Goal: Navigation & Orientation: Find specific page/section

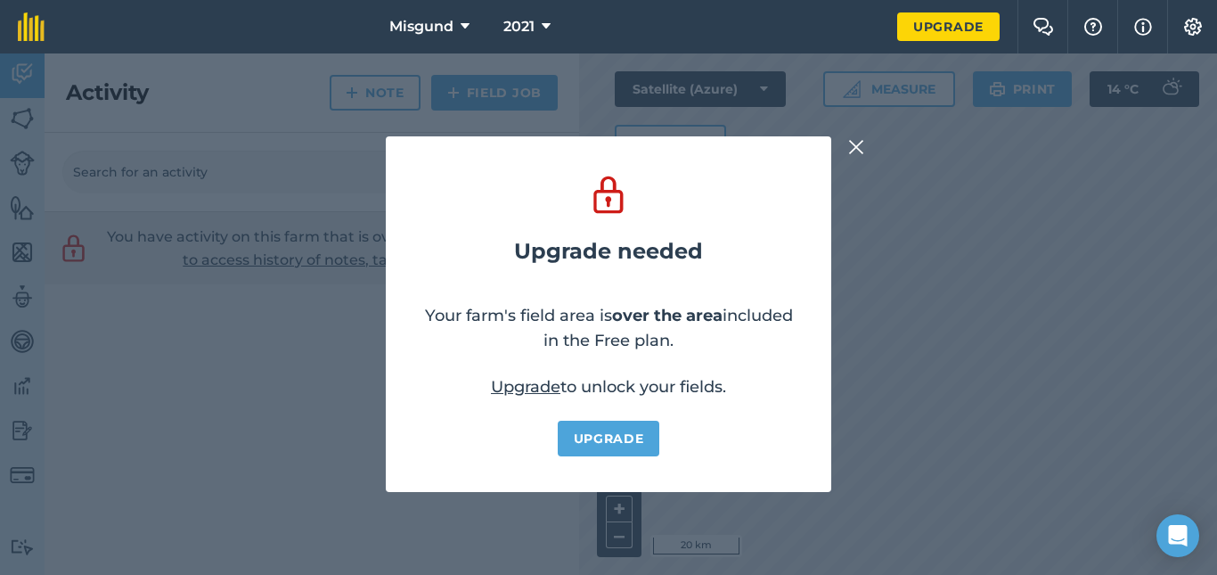
click at [855, 148] on img at bounding box center [856, 146] width 16 height 21
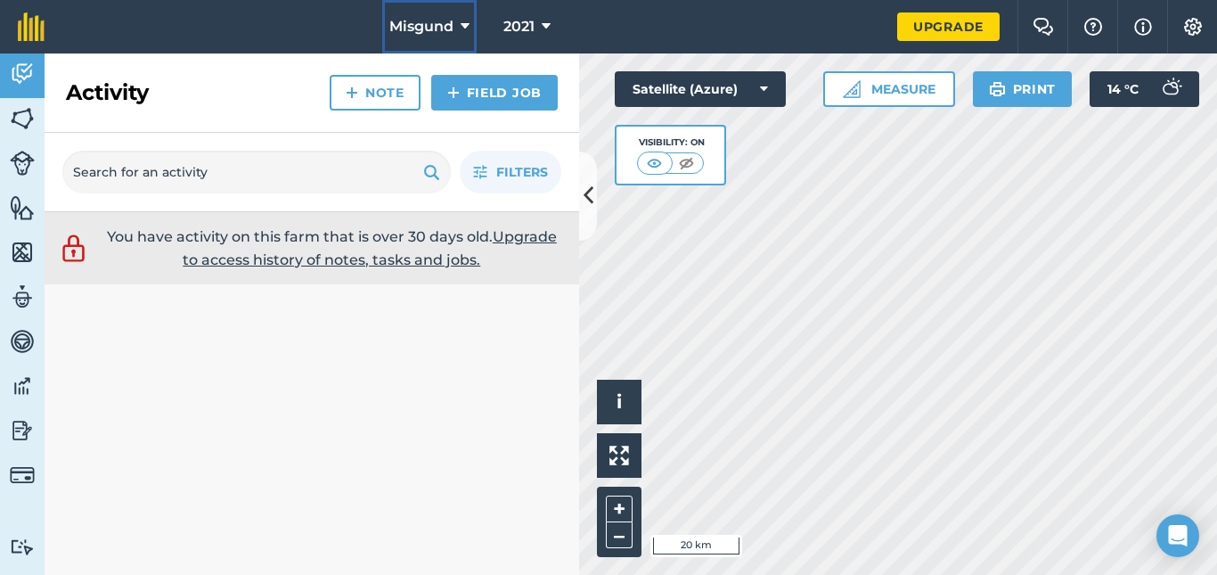
click at [436, 30] on span "Misgund" at bounding box center [421, 26] width 64 height 21
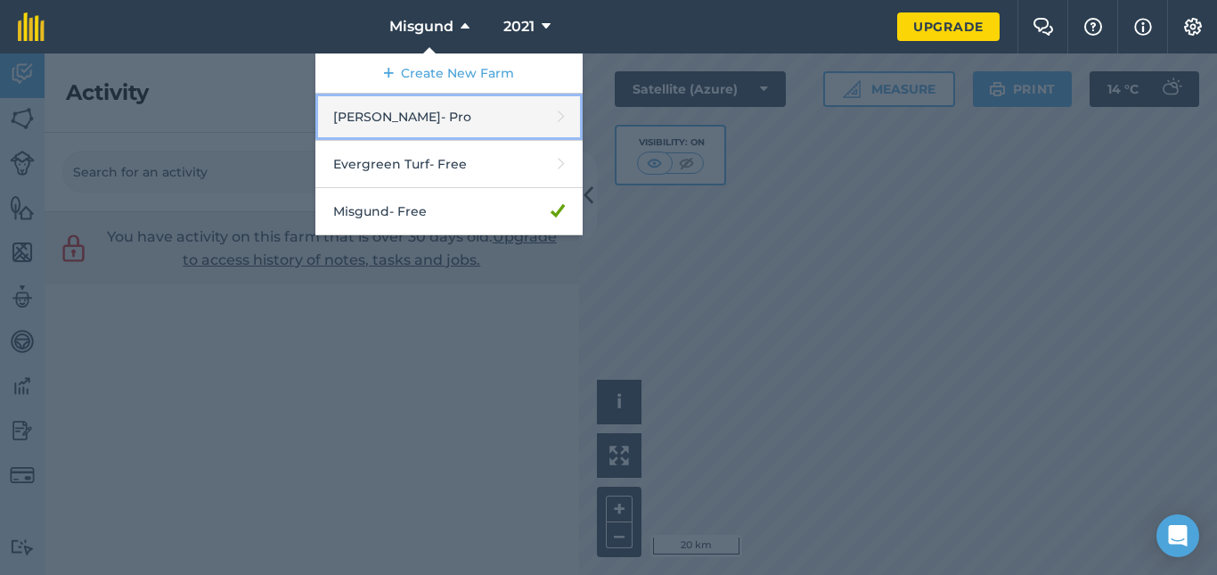
click at [404, 125] on link "[PERSON_NAME] - Pro" at bounding box center [448, 117] width 267 height 47
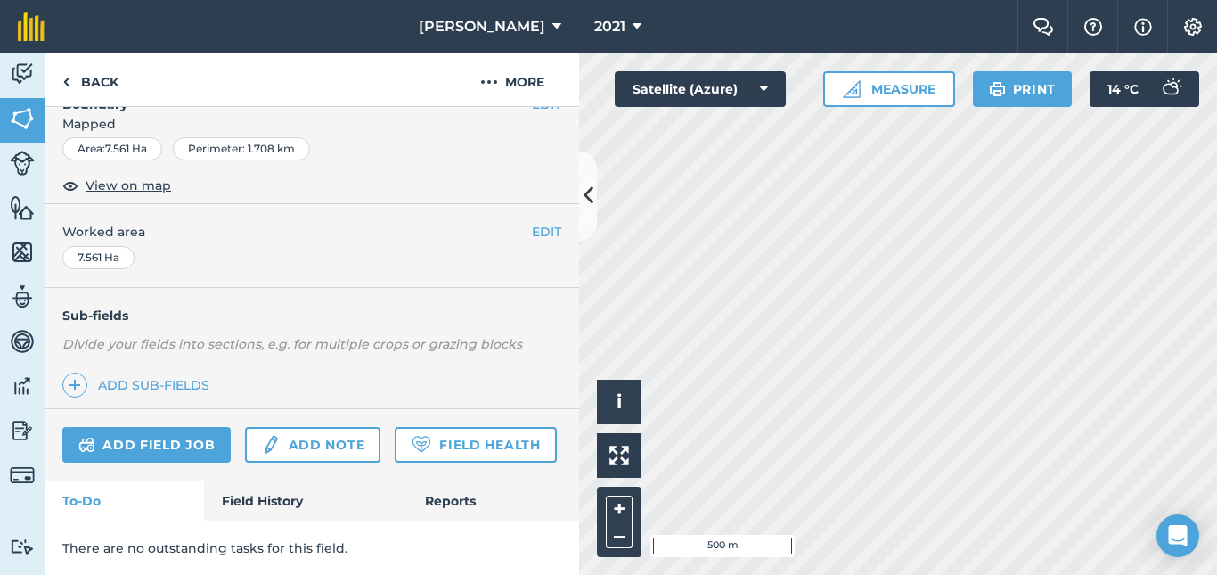
scroll to position [314, 0]
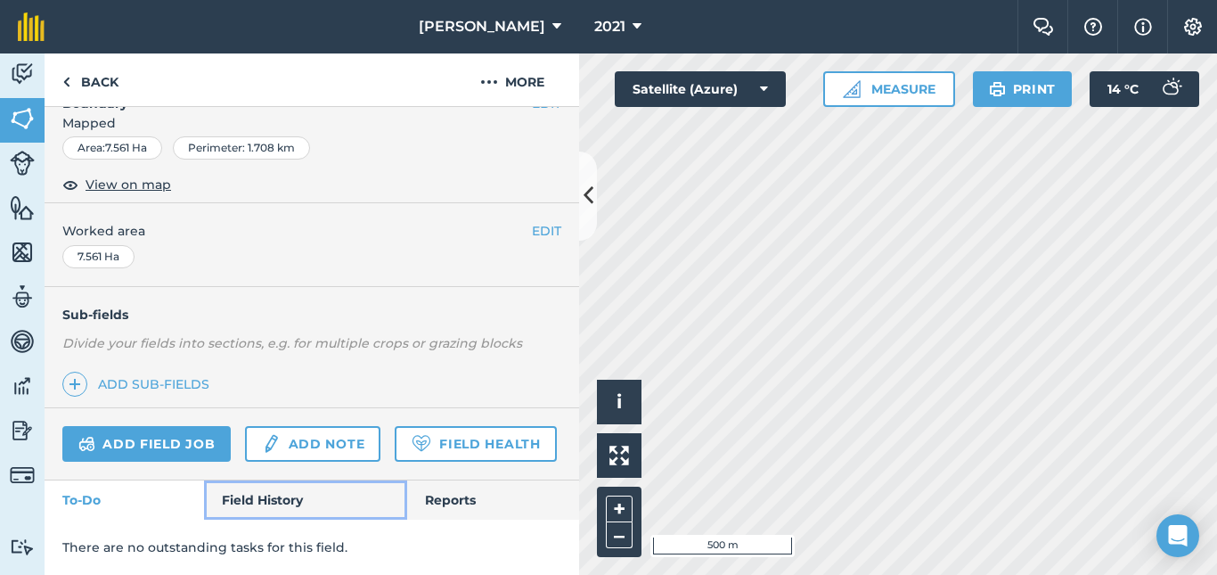
click at [271, 498] on link "Field History" at bounding box center [305, 499] width 202 height 39
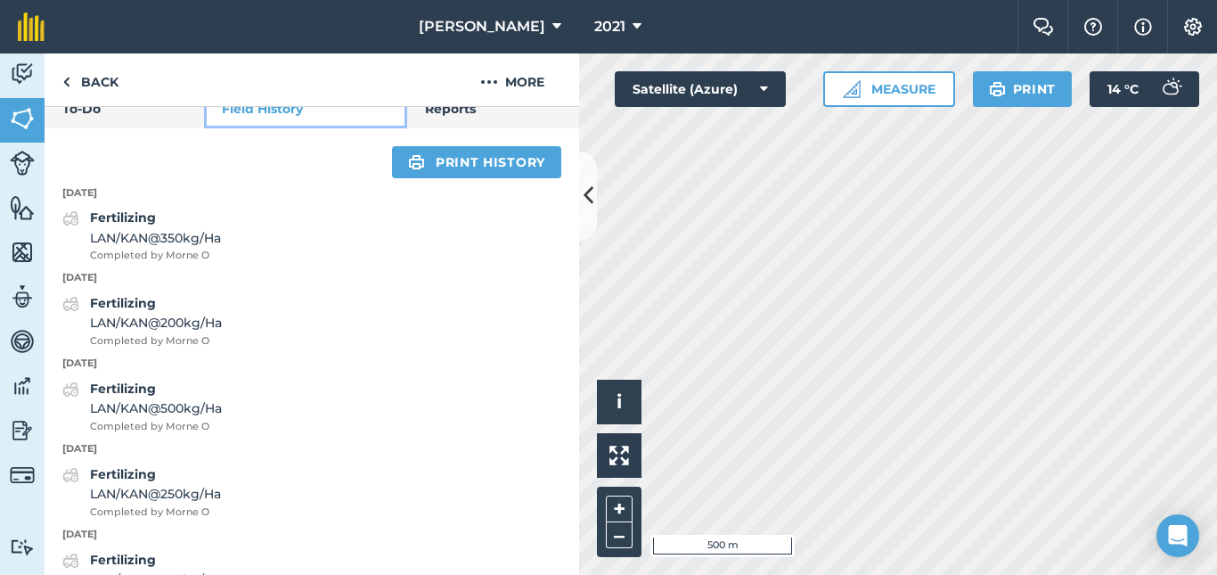
scroll to position [664, 0]
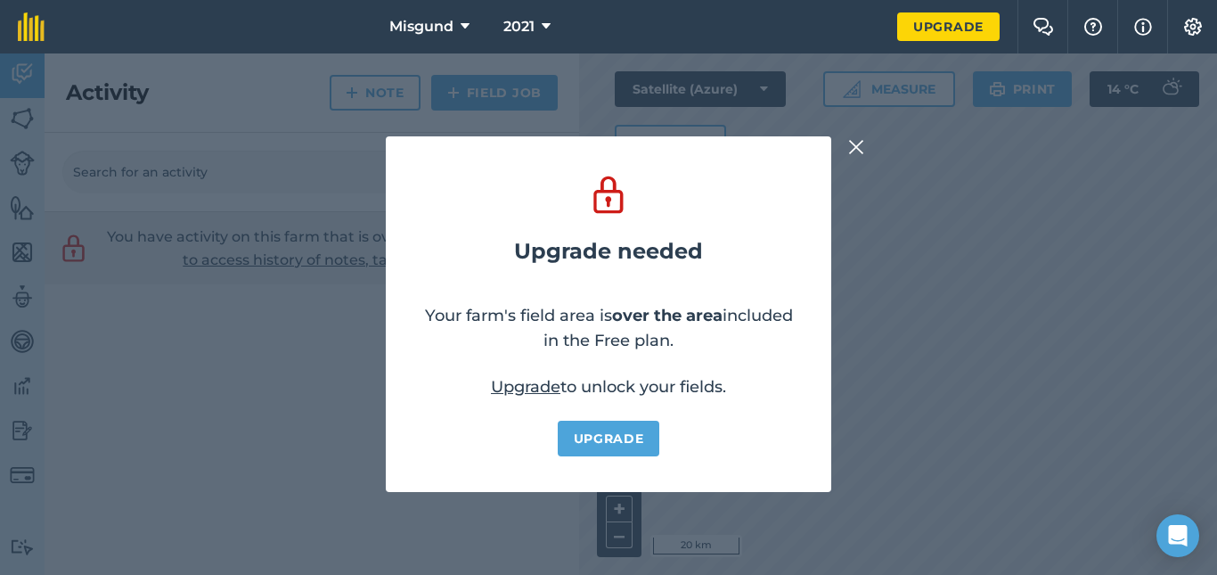
click at [859, 147] on img at bounding box center [856, 146] width 16 height 21
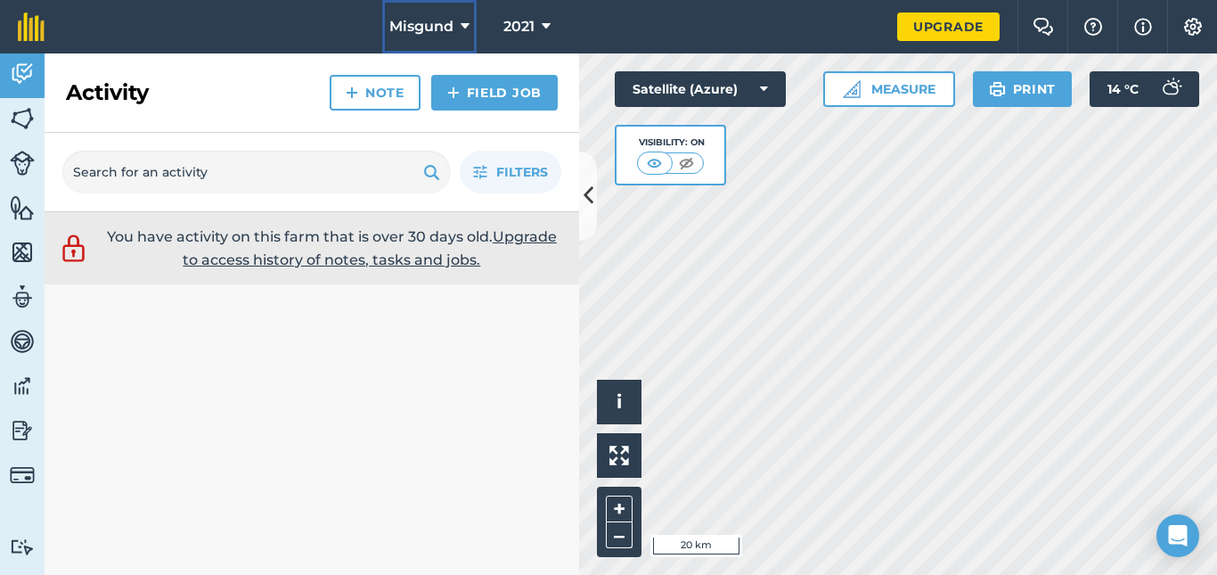
click at [422, 25] on span "Misgund" at bounding box center [421, 26] width 64 height 21
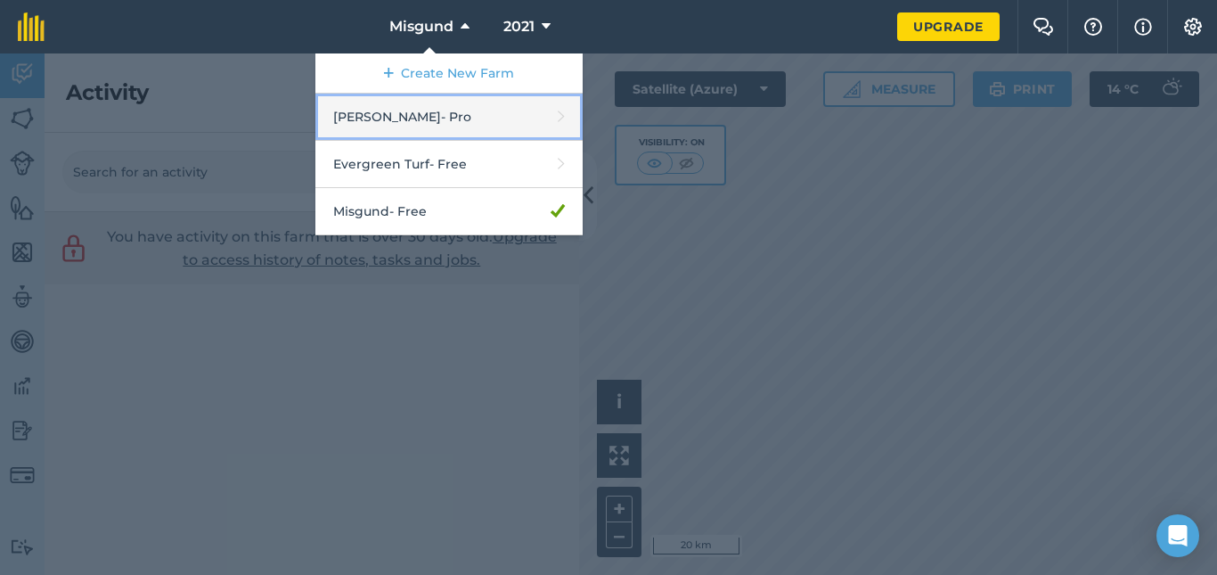
click at [402, 112] on link "[PERSON_NAME] - Pro" at bounding box center [448, 117] width 267 height 47
